Goal: Book appointment/travel/reservation

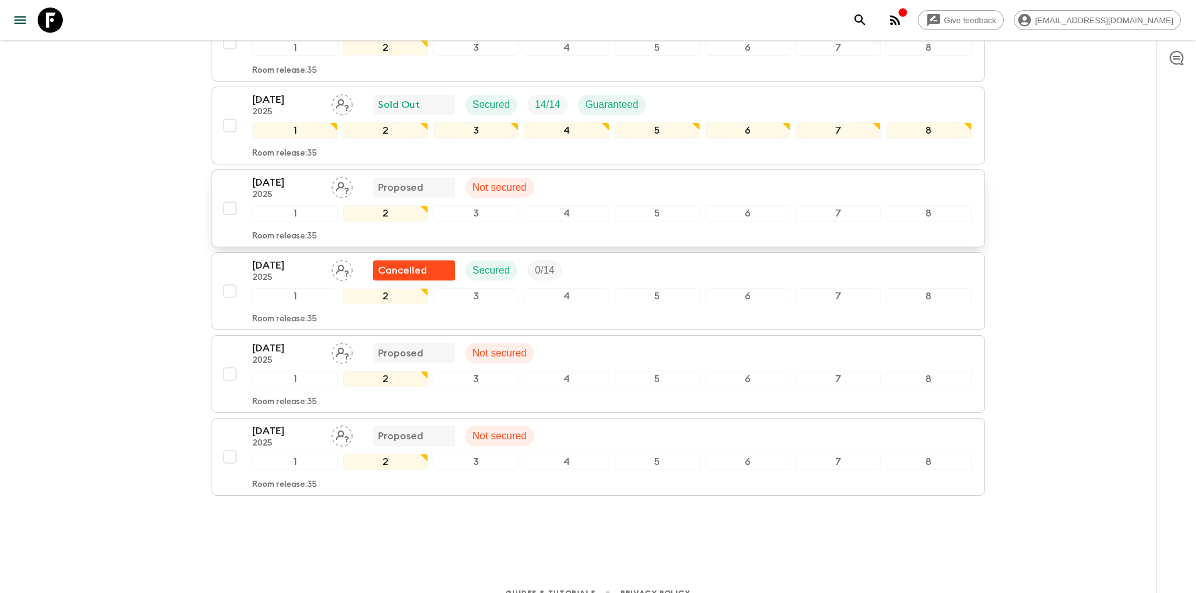
scroll to position [310, 0]
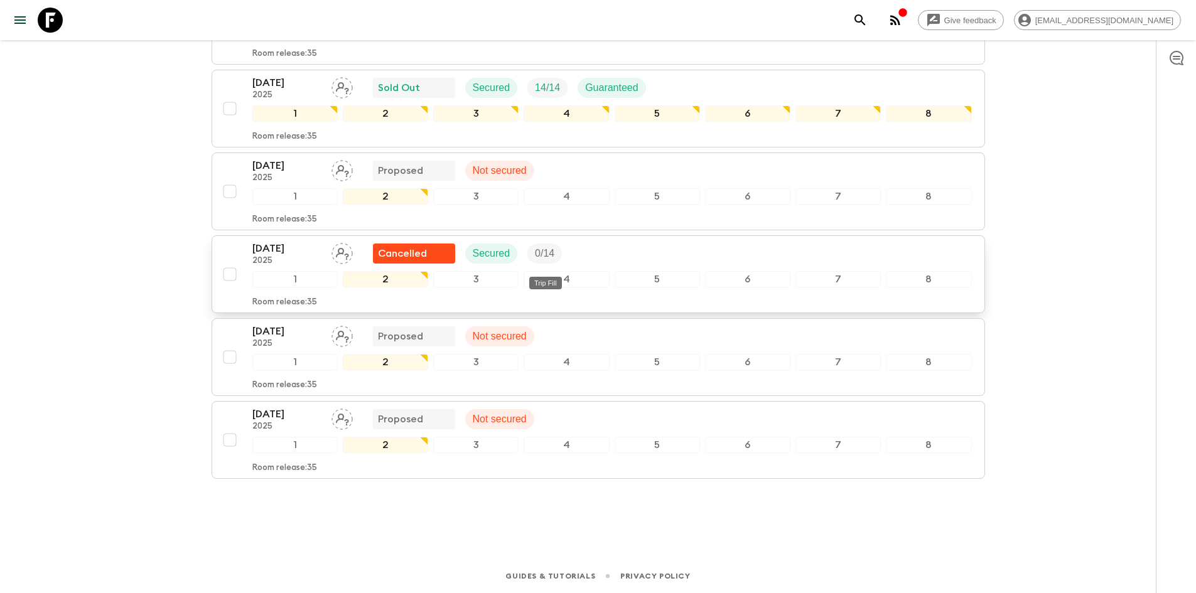
click at [542, 256] on p "0 / 14" at bounding box center [544, 253] width 19 height 15
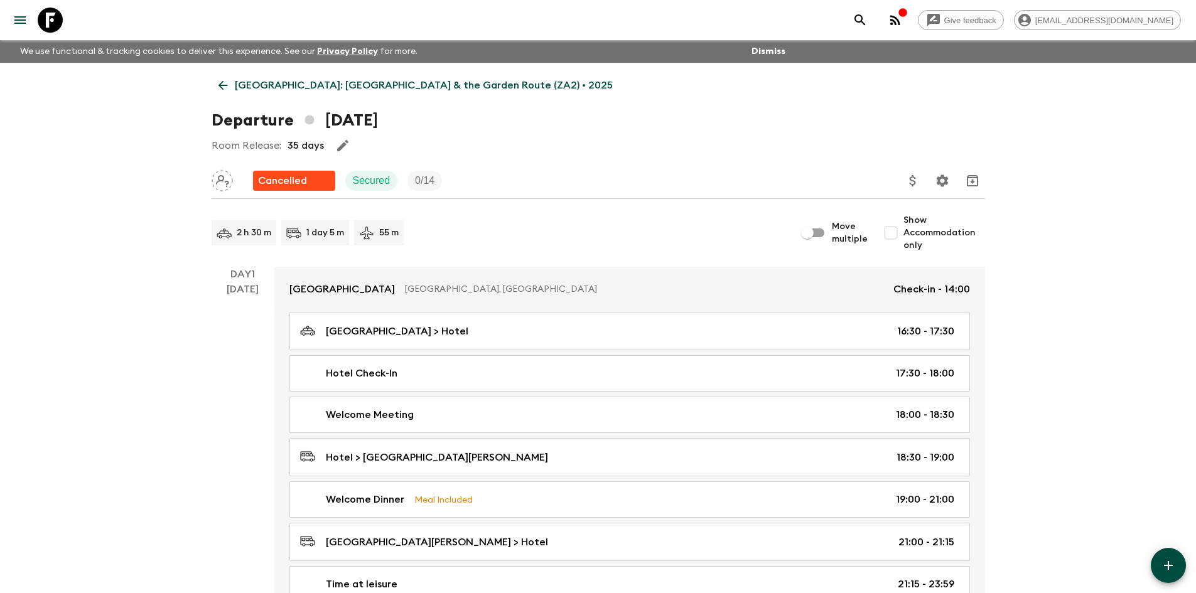
click at [60, 19] on icon at bounding box center [50, 20] width 25 height 25
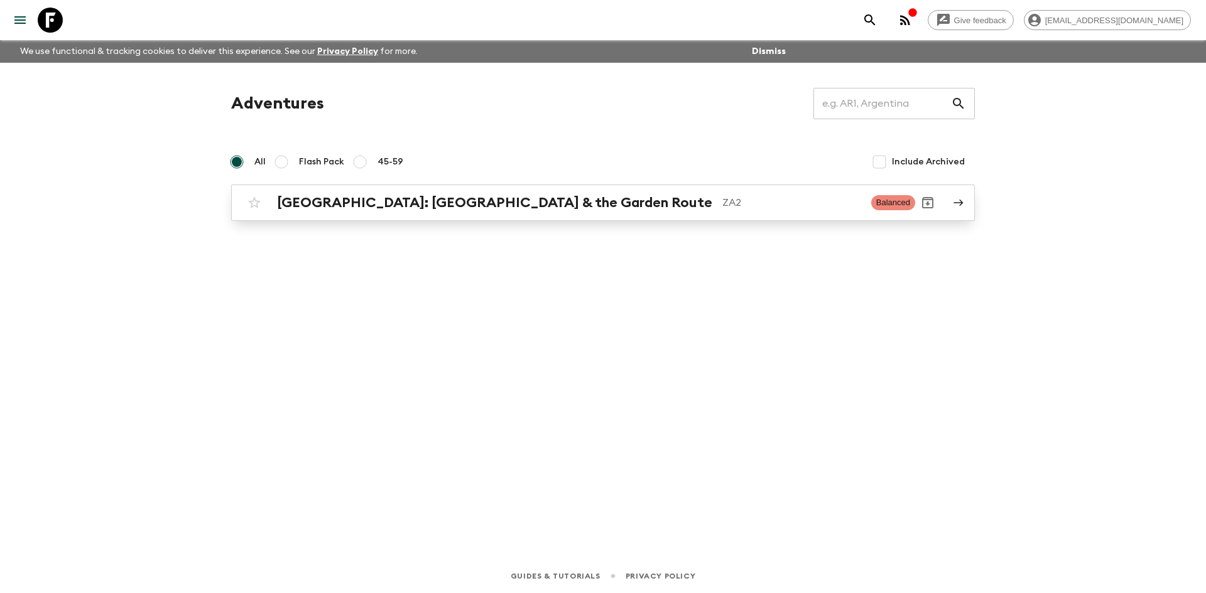
click at [960, 208] on icon at bounding box center [957, 202] width 11 height 11
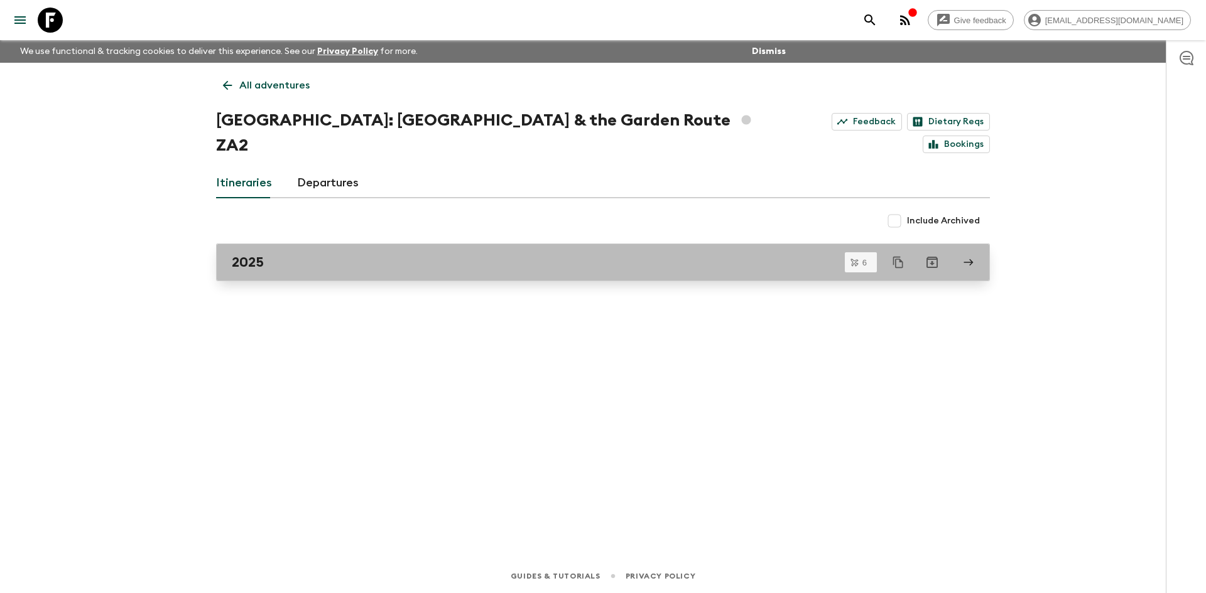
click at [392, 254] on div "2025" at bounding box center [591, 262] width 718 height 16
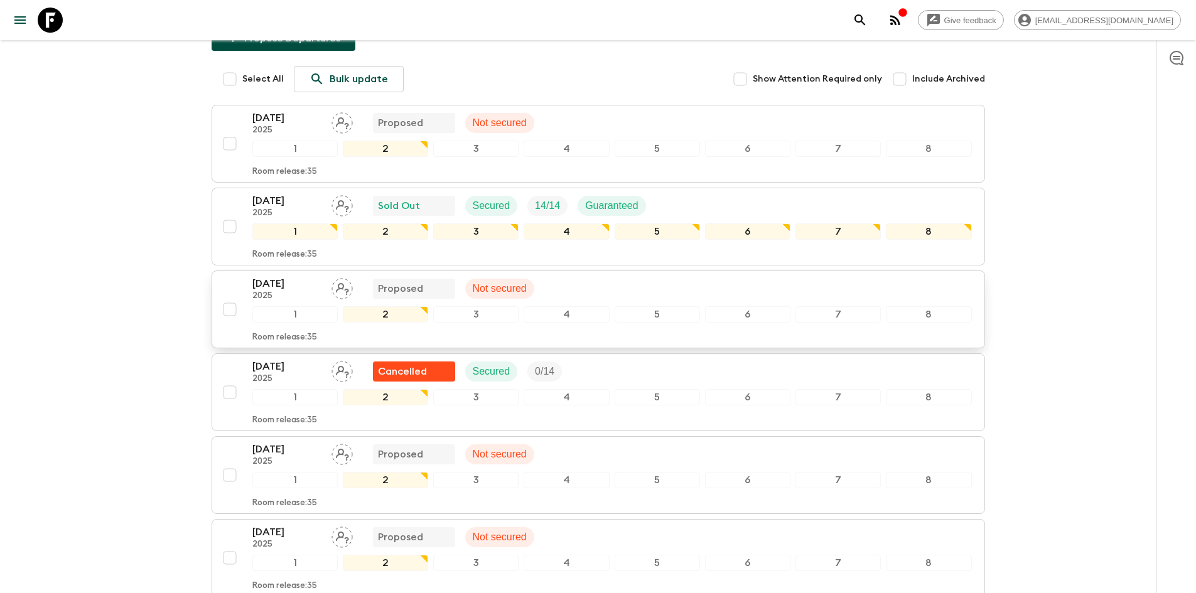
scroll to position [188, 0]
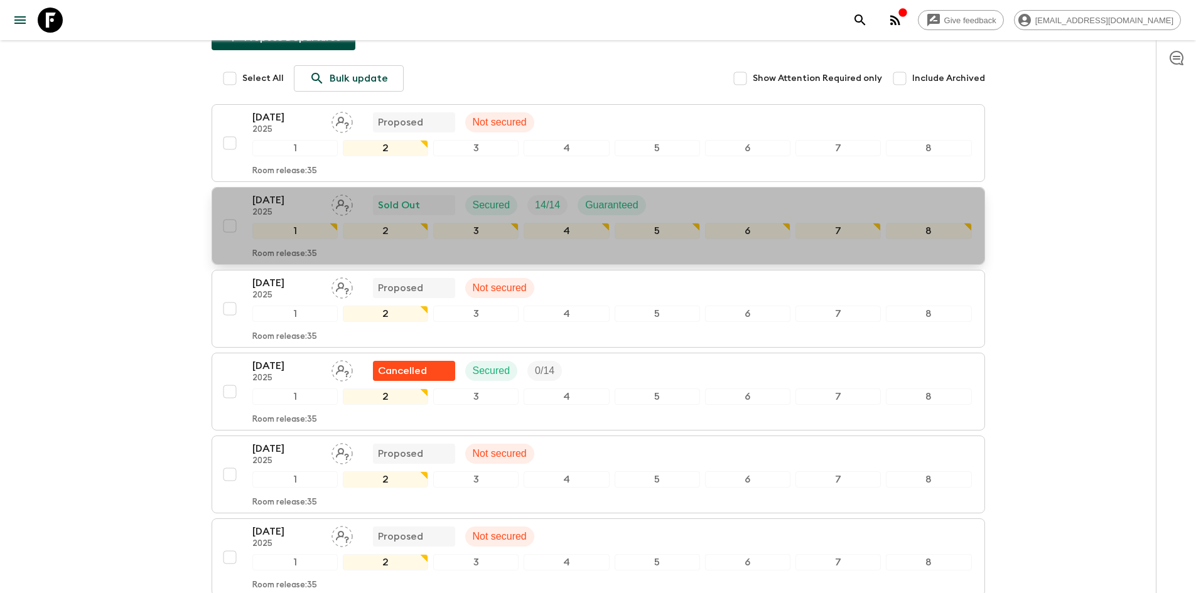
click at [676, 213] on div "[DATE] 2025 Sold Out Secured 14 / 14 Guaranteed" at bounding box center [612, 205] width 720 height 25
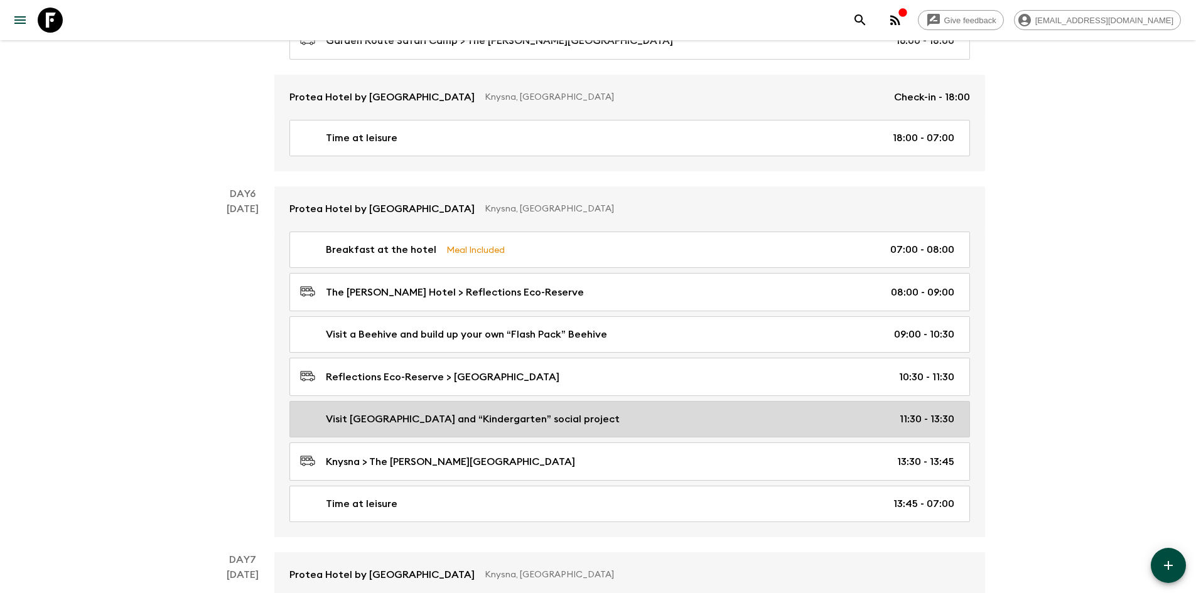
scroll to position [2133, 0]
